Goal: Find specific page/section: Find specific page/section

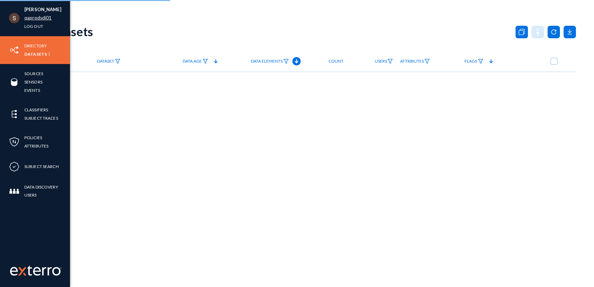
click at [37, 20] on link "qaprodsdi01" at bounding box center [37, 18] width 27 height 8
click at [38, 14] on link "qaprodsdi01" at bounding box center [37, 18] width 27 height 8
click at [33, 18] on link "qaprodsdi01" at bounding box center [37, 18] width 27 height 8
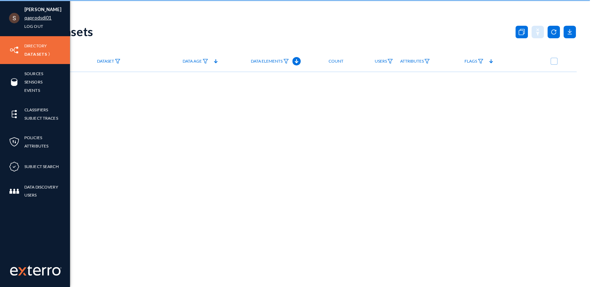
click at [33, 18] on link "qaprodsdi01" at bounding box center [37, 18] width 27 height 8
click at [39, 16] on link "qaprodsdi01" at bounding box center [37, 18] width 27 height 8
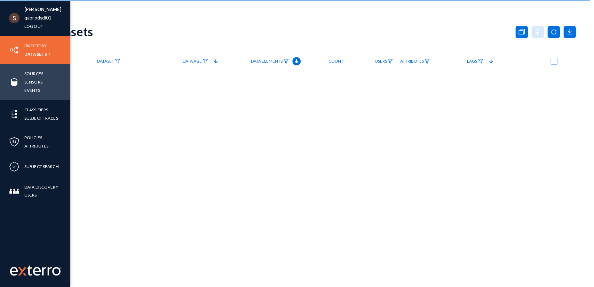
click at [35, 82] on link "Sensors" at bounding box center [33, 82] width 18 height 8
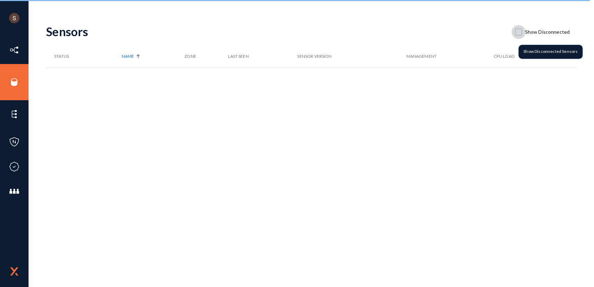
click at [520, 32] on span at bounding box center [518, 32] width 7 height 7
click at [519, 35] on input "Show Disconnected" at bounding box center [518, 35] width 1 height 1
checkbox input "true"
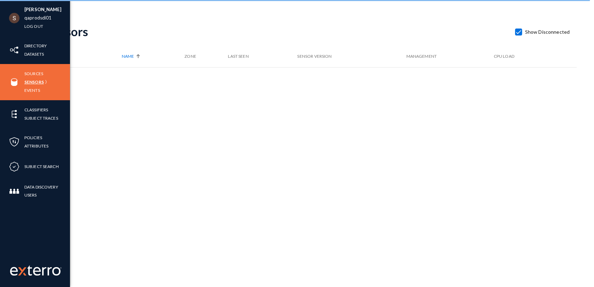
click at [34, 82] on link "Sensors" at bounding box center [33, 82] width 19 height 8
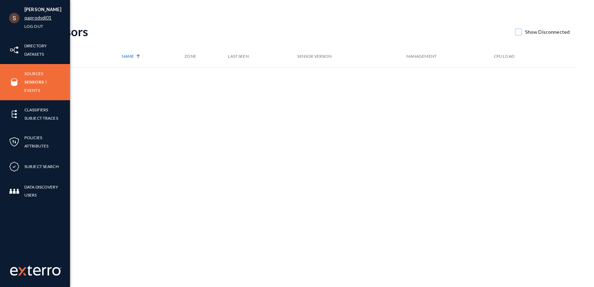
click at [45, 15] on link "qaprodsdi01" at bounding box center [37, 18] width 27 height 8
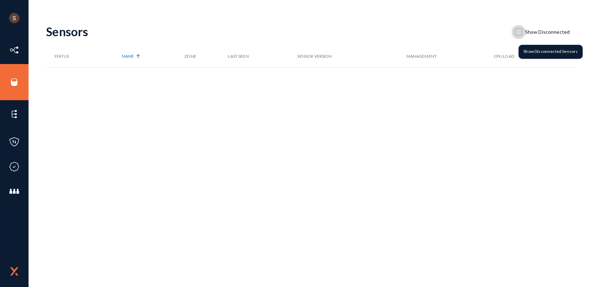
click at [522, 32] on span at bounding box center [518, 32] width 7 height 7
click at [519, 35] on input "Show Disconnected" at bounding box center [518, 35] width 1 height 1
checkbox input "true"
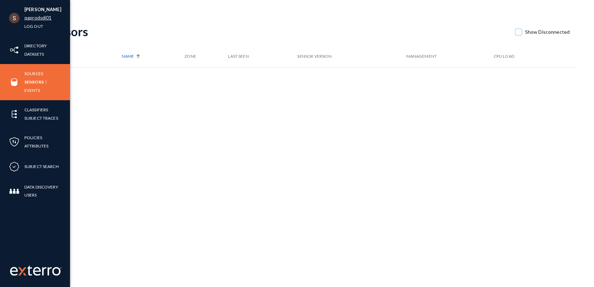
click at [28, 17] on link "qaprodsdi01" at bounding box center [37, 18] width 27 height 8
click at [36, 18] on link "qaprodsdi01" at bounding box center [37, 18] width 27 height 8
click at [33, 20] on link "qaprodsdi01" at bounding box center [37, 18] width 27 height 8
